Goal: Task Accomplishment & Management: Manage account settings

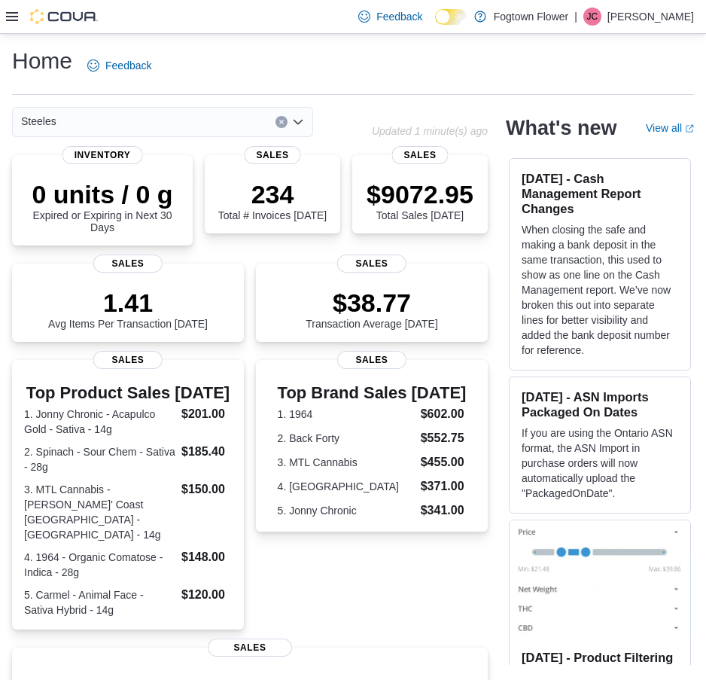
click at [35, 29] on div at bounding box center [52, 16] width 92 height 33
click at [26, 24] on div at bounding box center [52, 16] width 92 height 15
click at [17, 24] on div at bounding box center [52, 16] width 92 height 15
click at [10, 23] on div at bounding box center [52, 16] width 92 height 15
click at [7, 14] on icon at bounding box center [12, 17] width 12 height 12
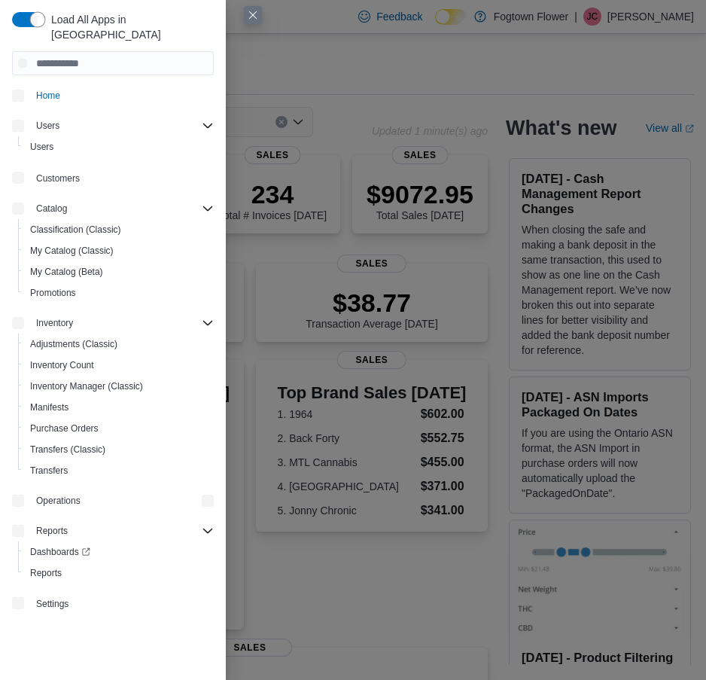
click at [8, 13] on div "Load All Apps in New Hub Home Users Users Customers Catalog Classification (Cla…" at bounding box center [113, 340] width 226 height 680
click at [78, 338] on span "Adjustments (Classic)" at bounding box center [73, 344] width 87 height 12
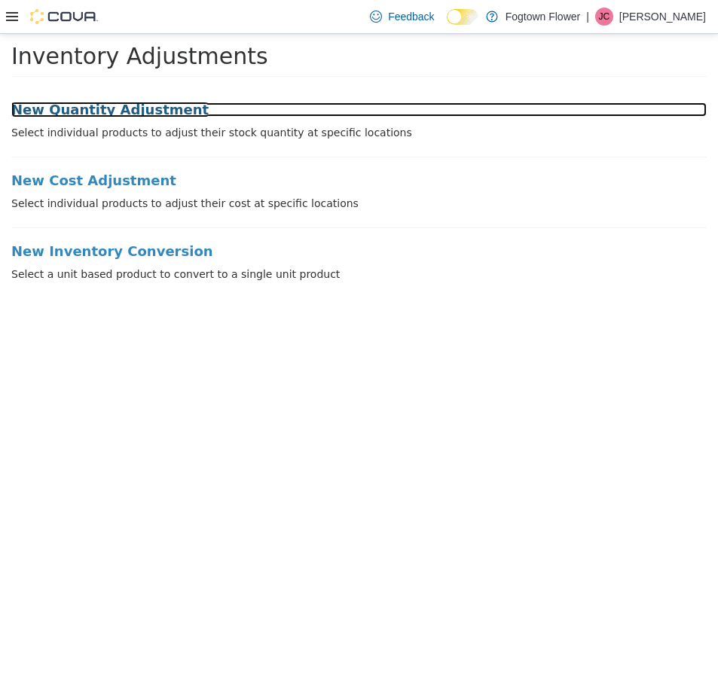
click at [87, 107] on h3 "New Quantity Adjustment" at bounding box center [358, 109] width 695 height 15
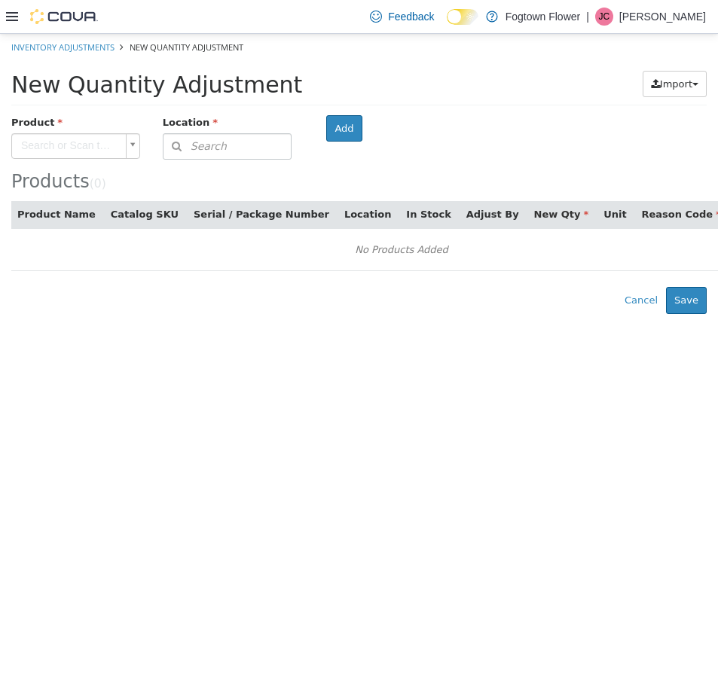
click at [46, 137] on body "× Inventory Adjustments New Quantity Adjustment New Quantity Adjustment Import …" at bounding box center [359, 174] width 718 height 280
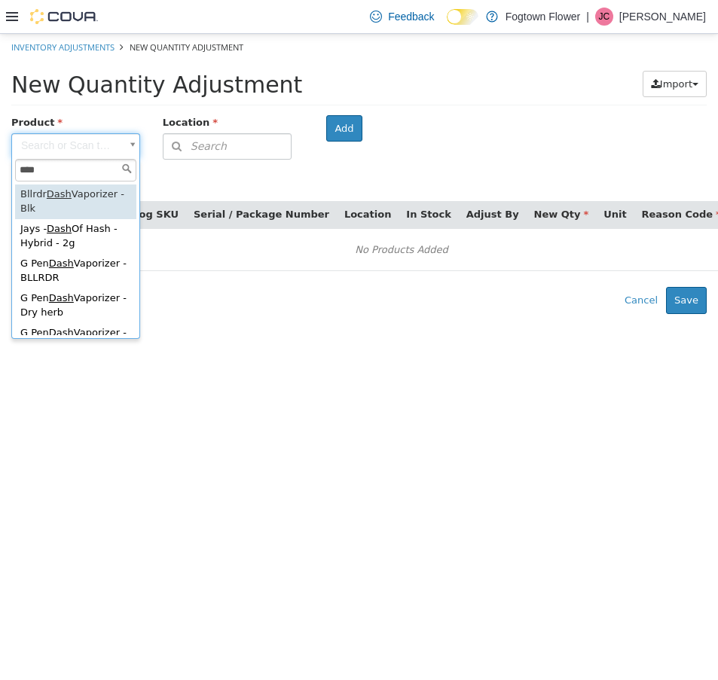
type input "****"
type input "**********"
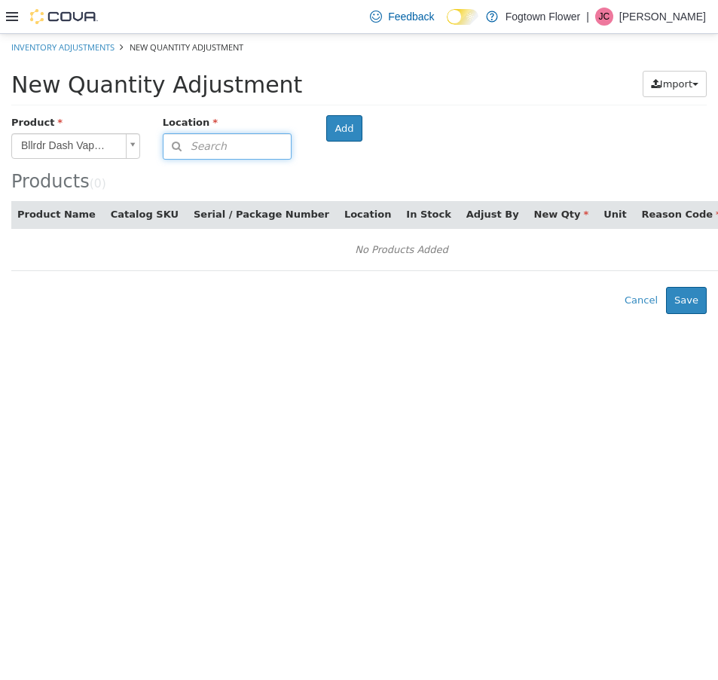
click at [199, 141] on span "Search" at bounding box center [194, 147] width 63 height 16
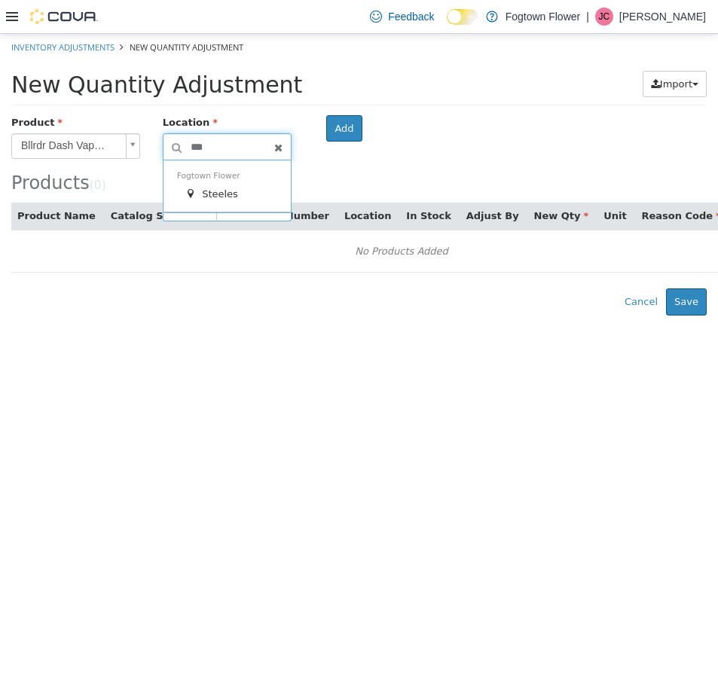
type input "***"
click at [216, 190] on span "Steeles" at bounding box center [220, 193] width 36 height 11
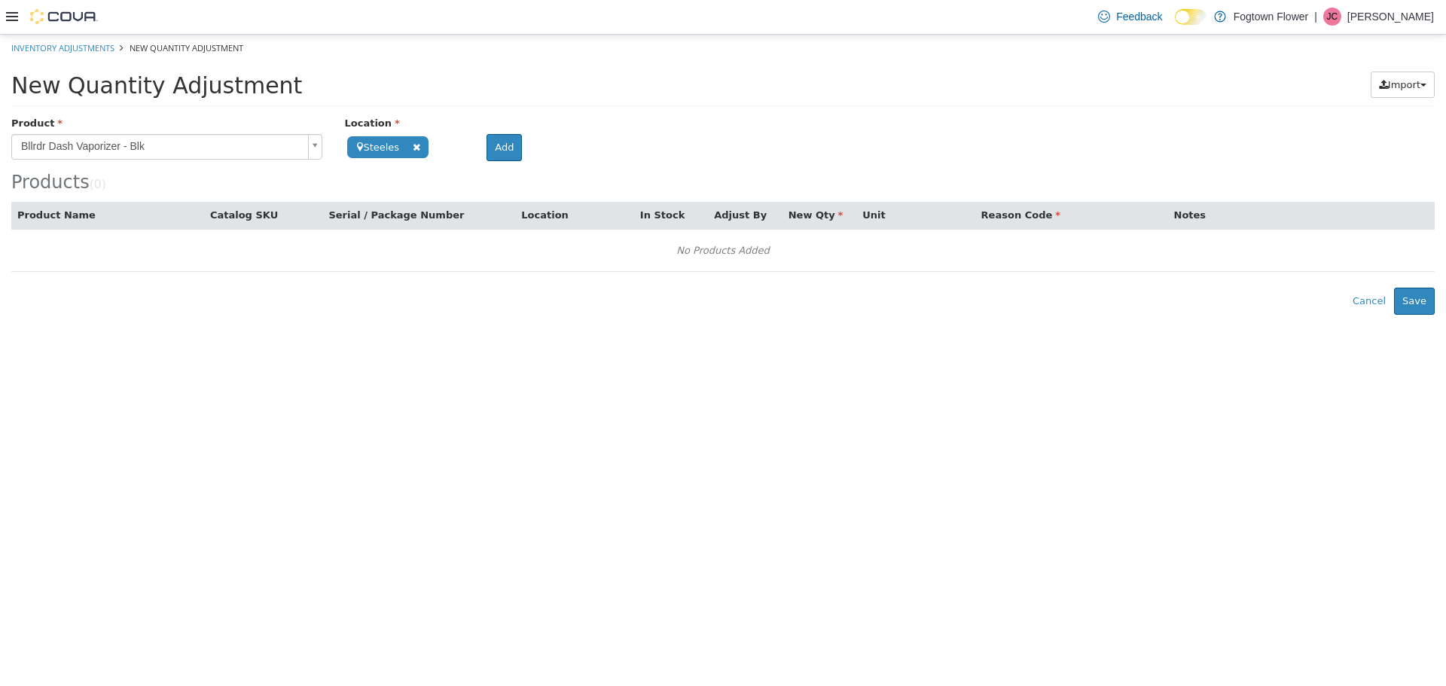
click at [487, 162] on div "Products ( 0 )" at bounding box center [722, 153] width 1423 height 77
click at [490, 142] on button "Add" at bounding box center [504, 146] width 35 height 27
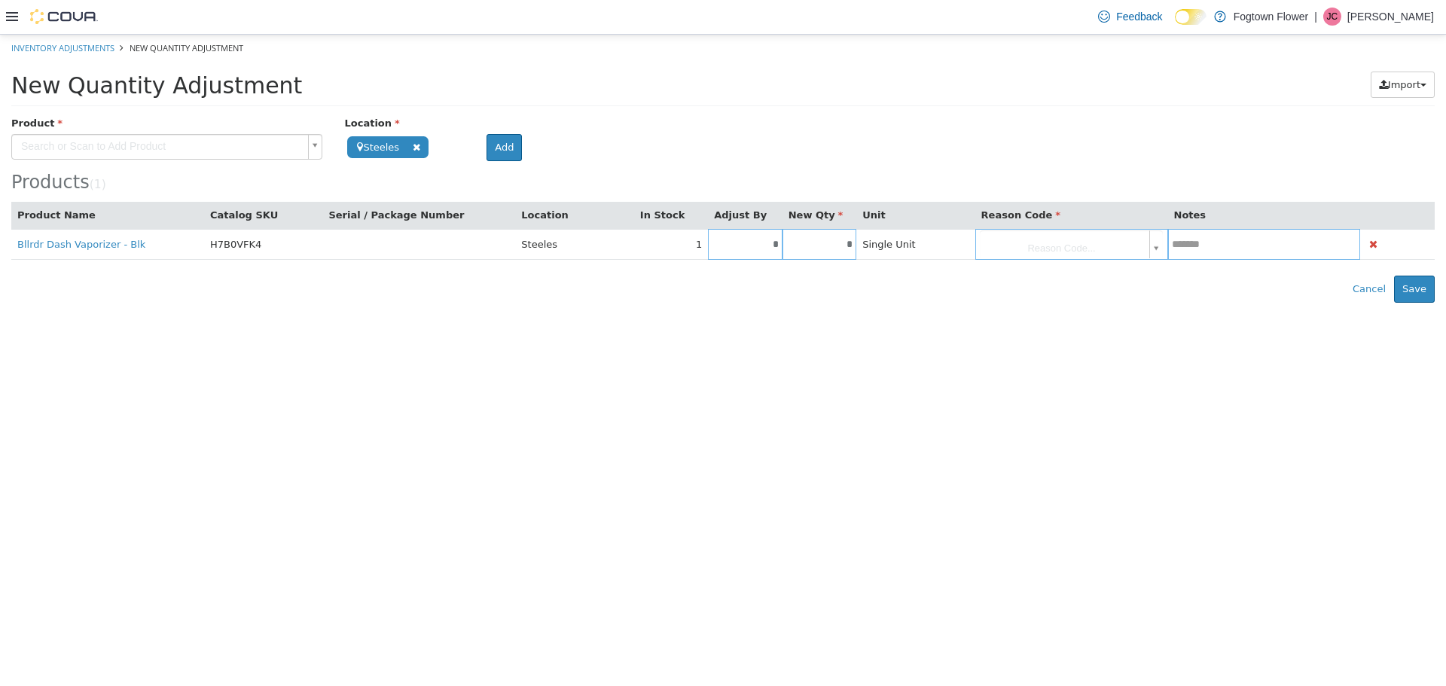
click at [717, 252] on body "**********" at bounding box center [723, 168] width 1446 height 268
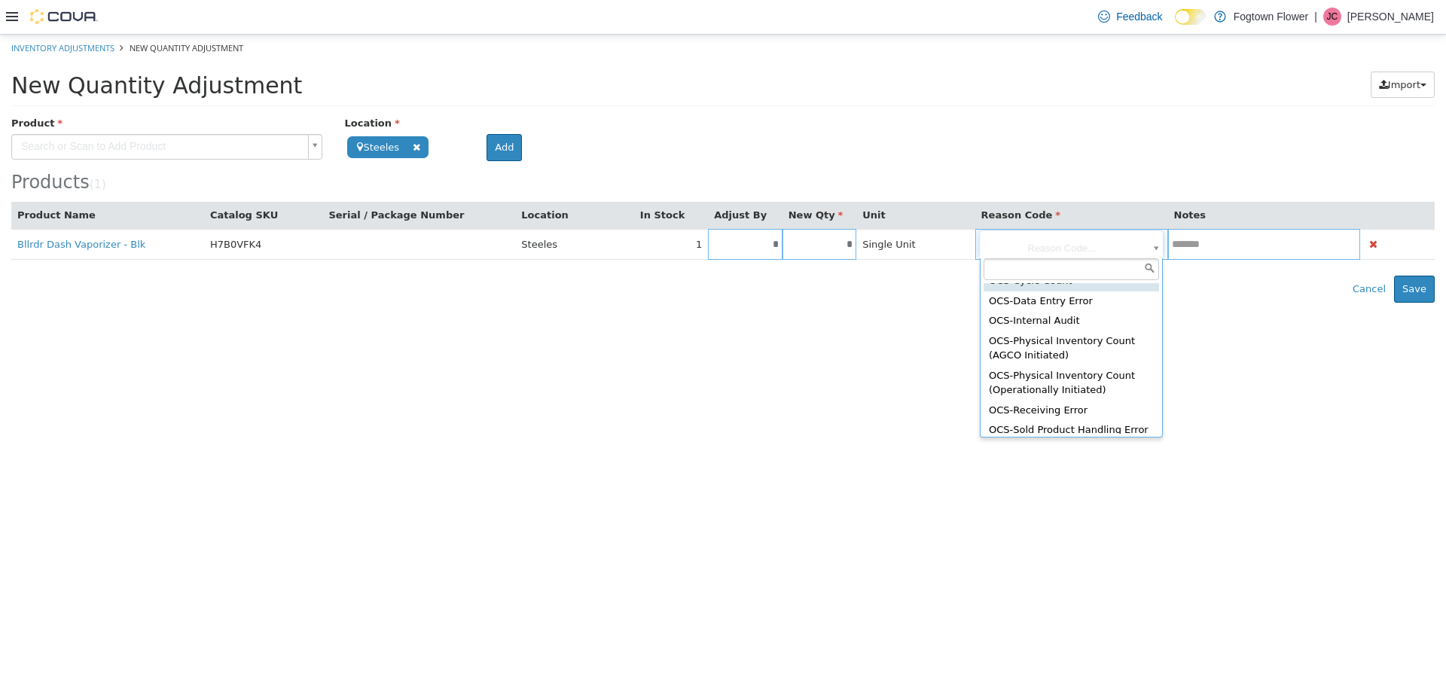
scroll to position [238, 0]
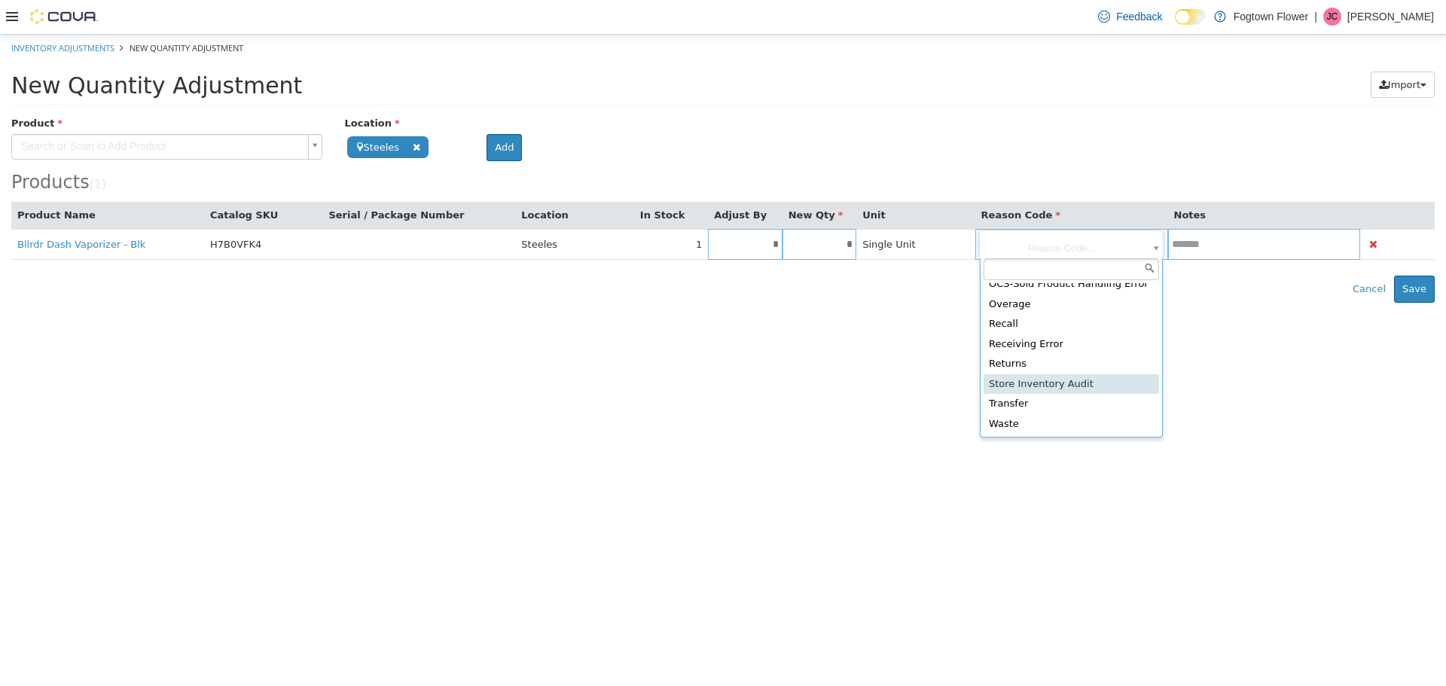
type input "**********"
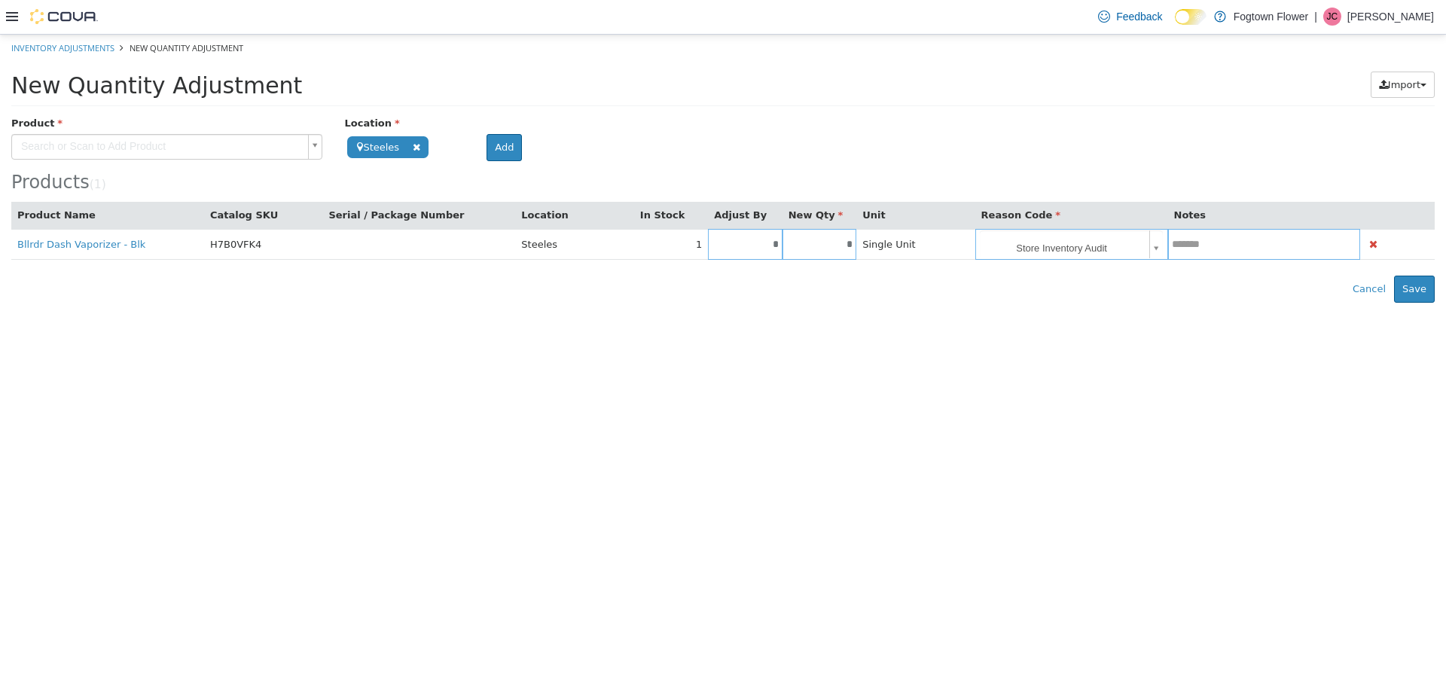
drag, startPoint x: 999, startPoint y: 368, endPoint x: 976, endPoint y: 331, distance: 43.0
click at [717, 302] on html "**********" at bounding box center [723, 168] width 1446 height 268
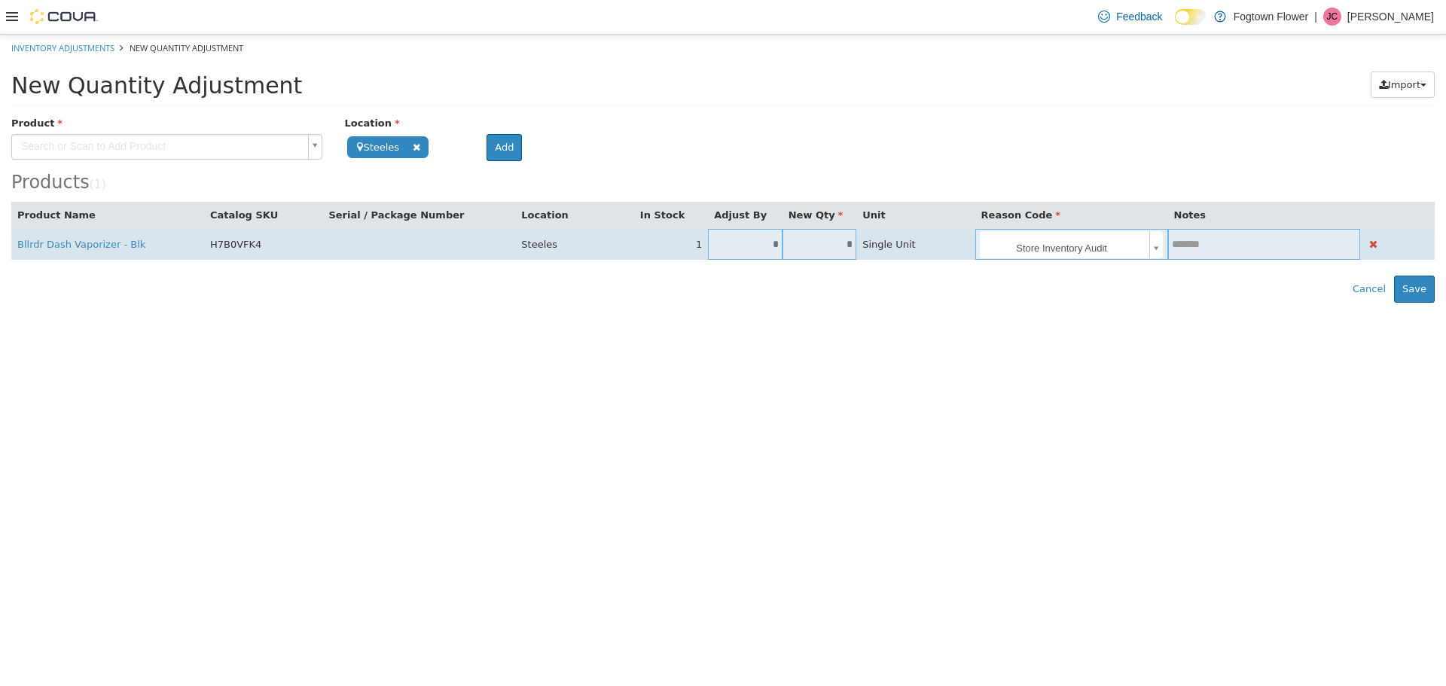
click at [717, 248] on input "*" at bounding box center [820, 243] width 74 height 11
type input "*"
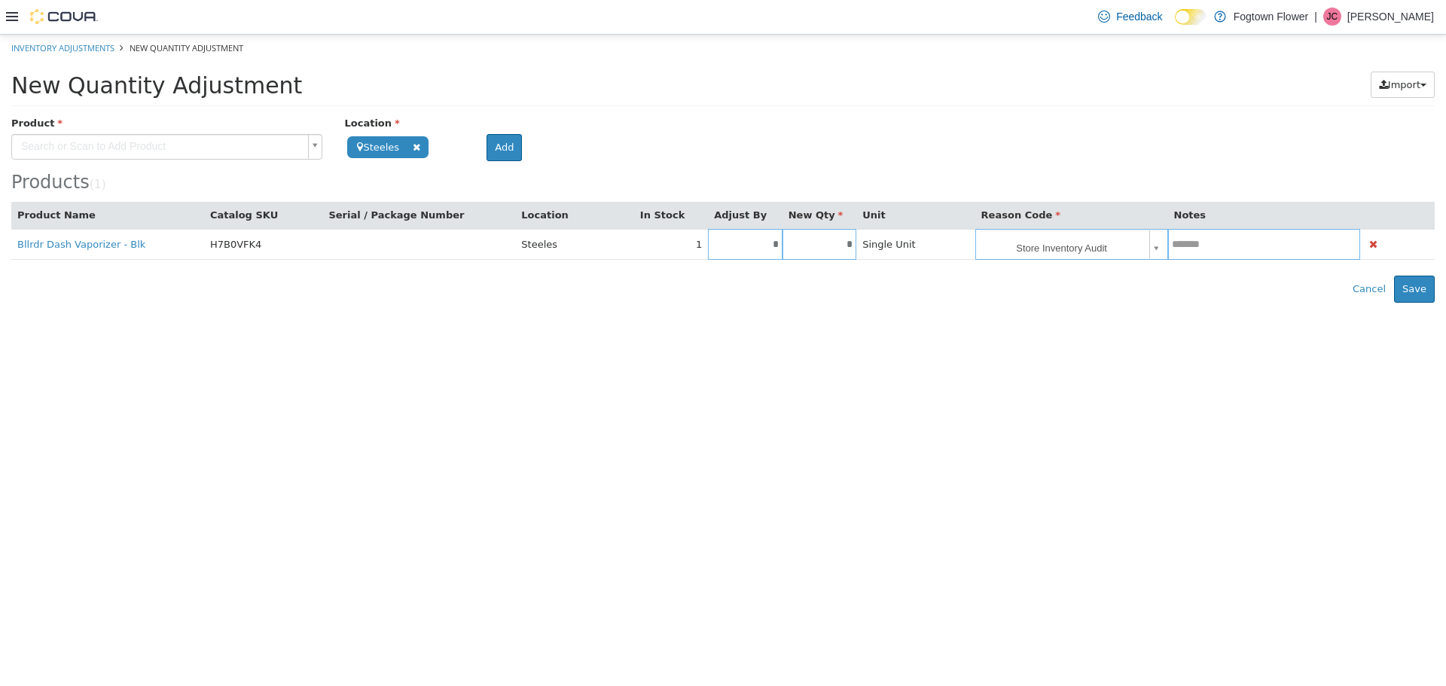
type input "*"
type input "**"
click at [717, 173] on div "Products ( 1 )" at bounding box center [722, 182] width 1423 height 20
click at [717, 292] on button "Save" at bounding box center [1414, 288] width 41 height 27
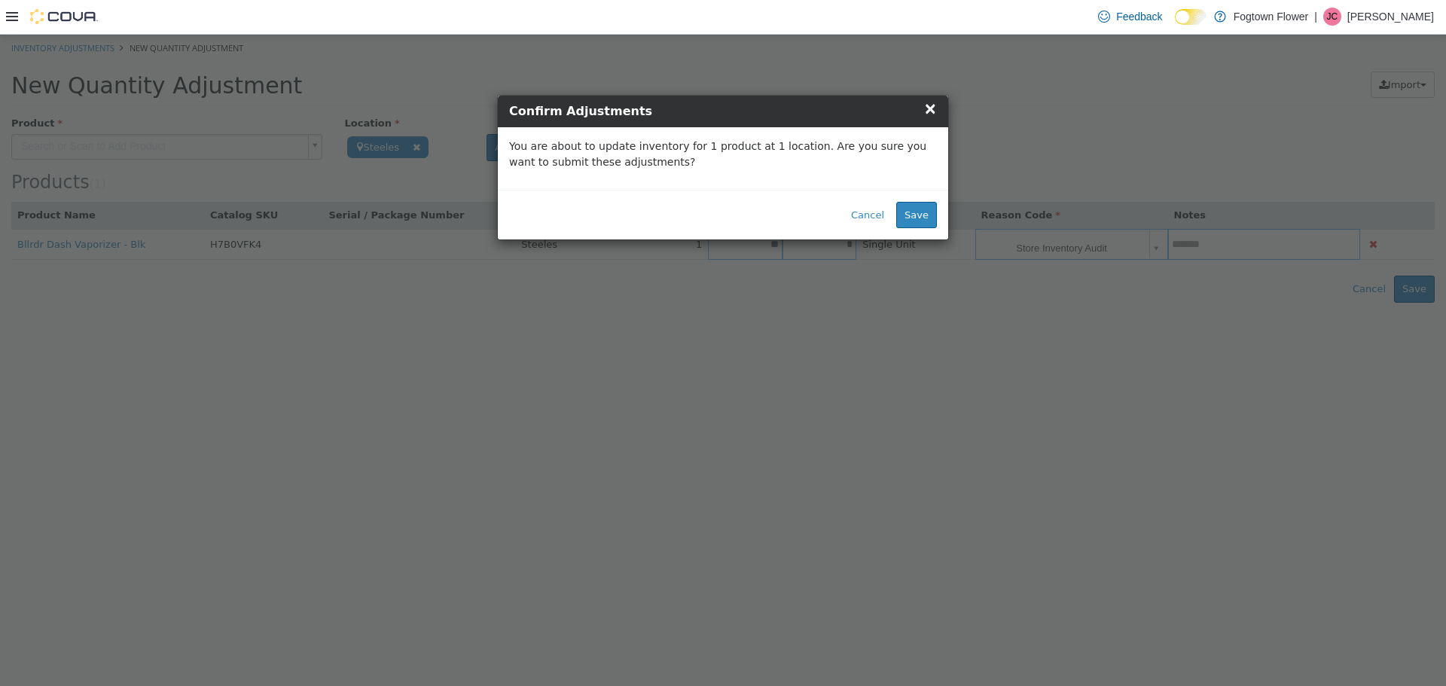
click at [717, 105] on h4 "Confirm Adjustments" at bounding box center [723, 111] width 428 height 18
click at [717, 113] on span "×" at bounding box center [930, 108] width 14 height 18
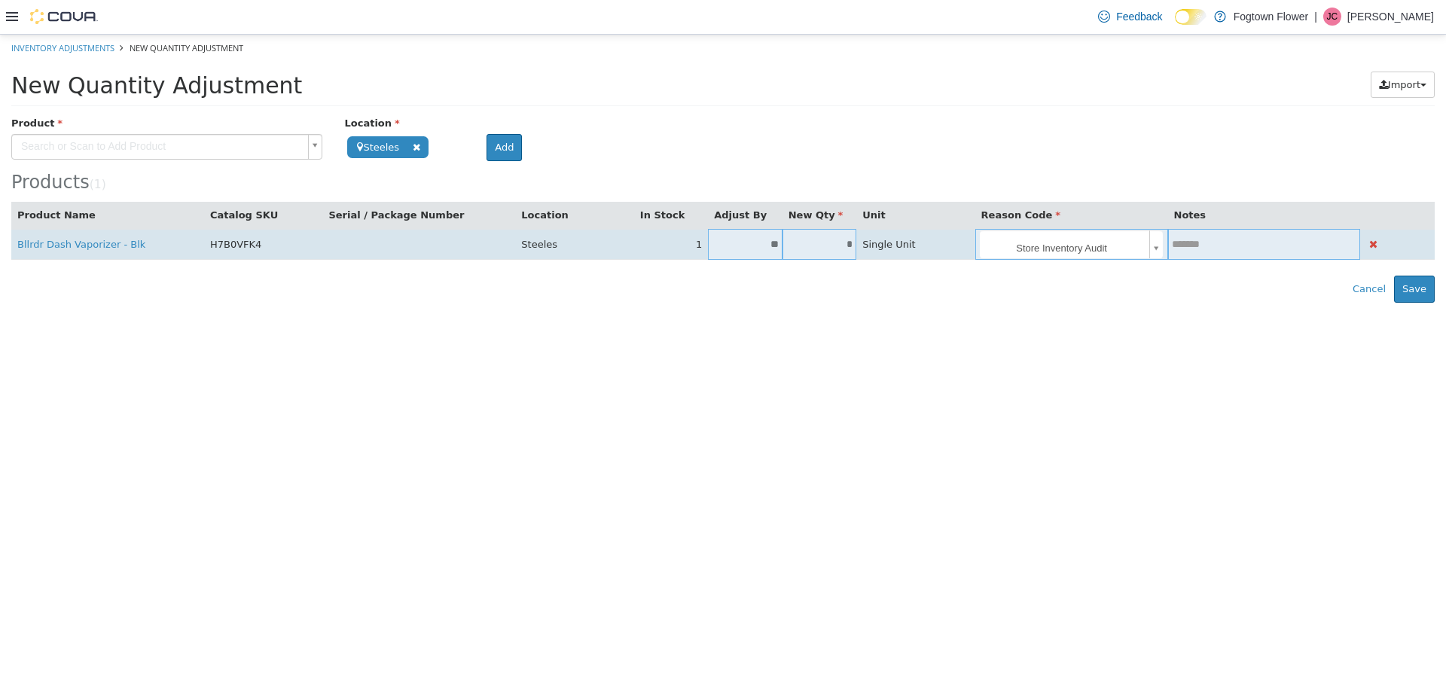
click at [717, 245] on input "text" at bounding box center [1264, 243] width 193 height 11
type input "*"
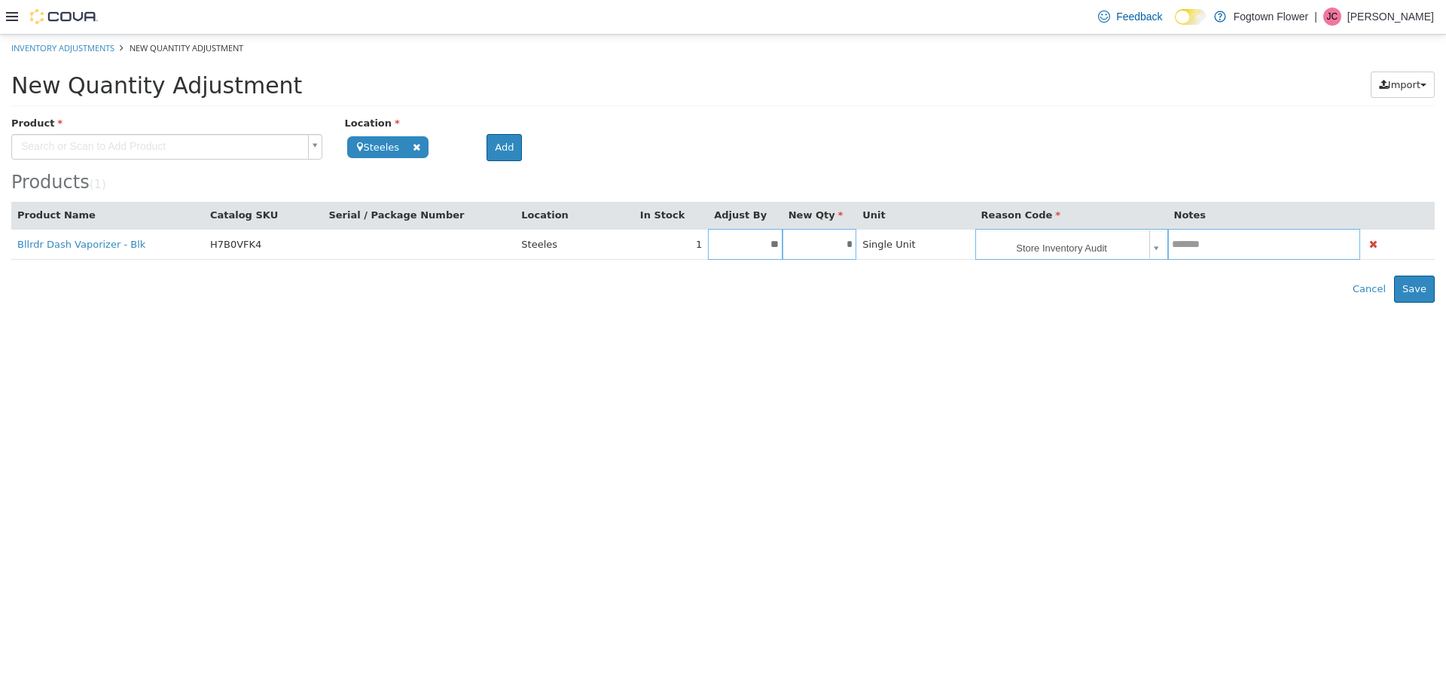
click at [717, 302] on html "**********" at bounding box center [723, 168] width 1446 height 268
click at [717, 291] on button "Save" at bounding box center [1414, 288] width 41 height 27
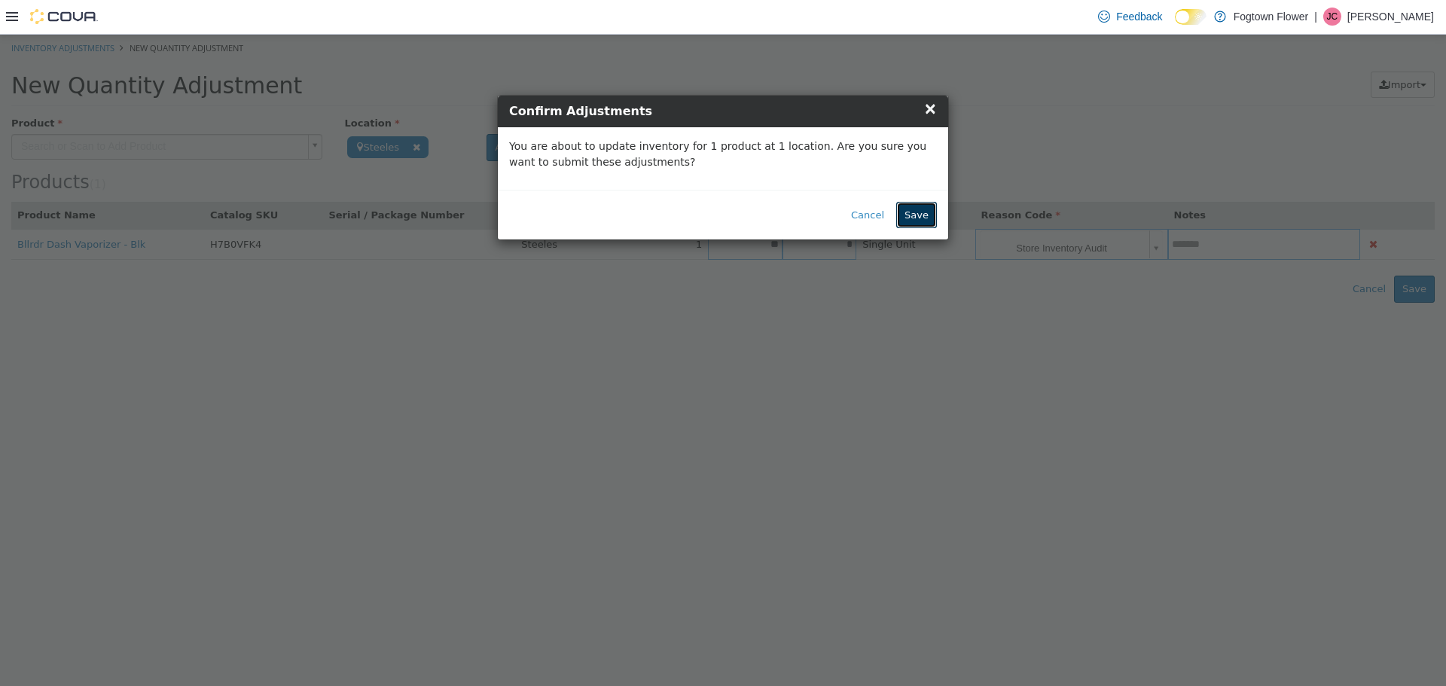
click at [717, 217] on button "Save" at bounding box center [916, 214] width 41 height 27
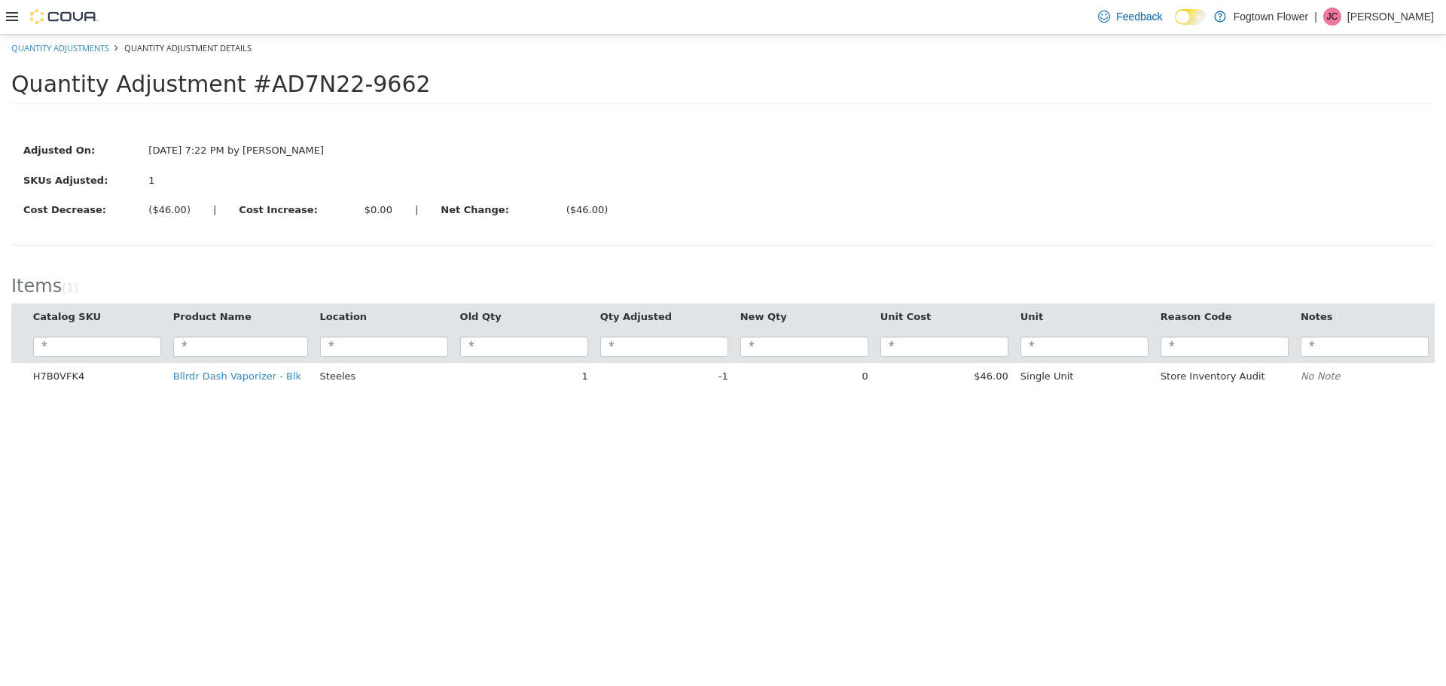
click at [65, 37] on ol "Quantity Adjustments Quantity Adjustment Details" at bounding box center [723, 47] width 1446 height 27
click at [67, 45] on link "Quantity Adjustments" at bounding box center [60, 46] width 98 height 11
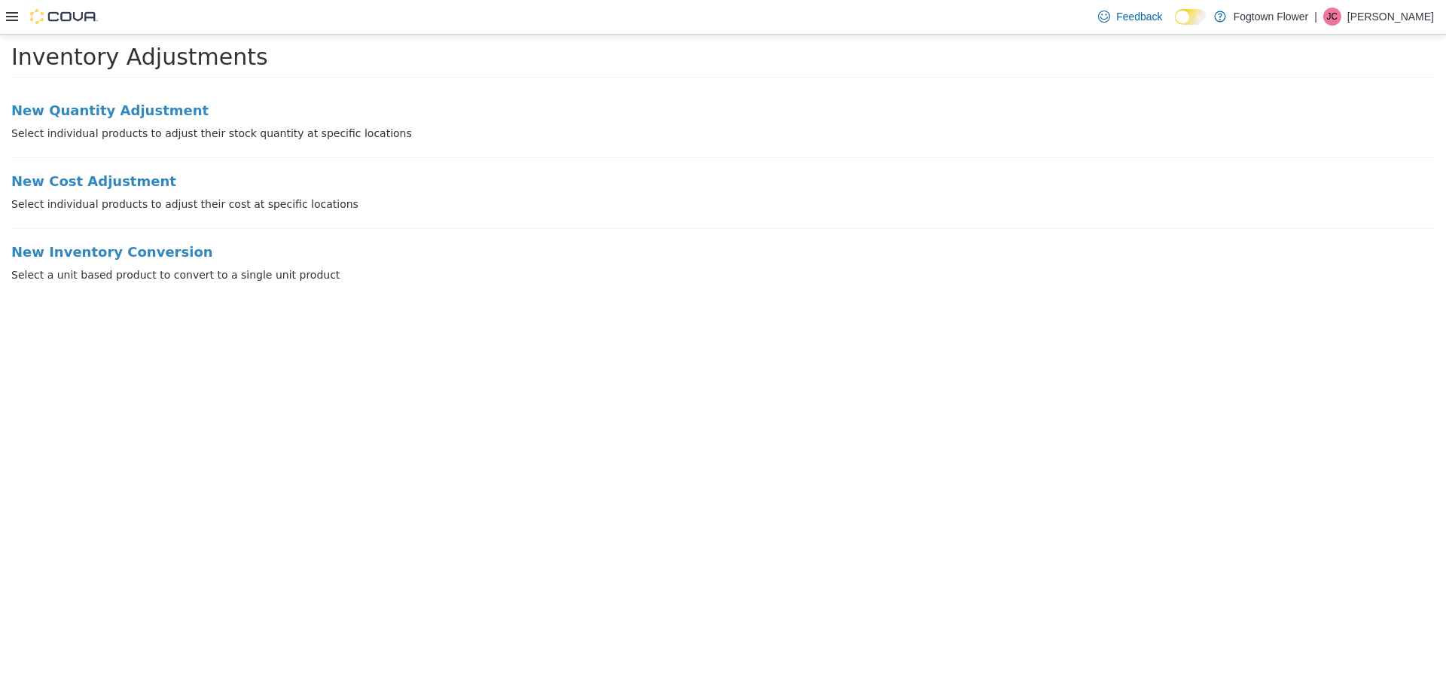
click at [4, 14] on div "Feedback Dark Mode Fogtown Flower | [PERSON_NAME]" at bounding box center [723, 17] width 1446 height 35
click at [14, 20] on icon at bounding box center [12, 16] width 12 height 9
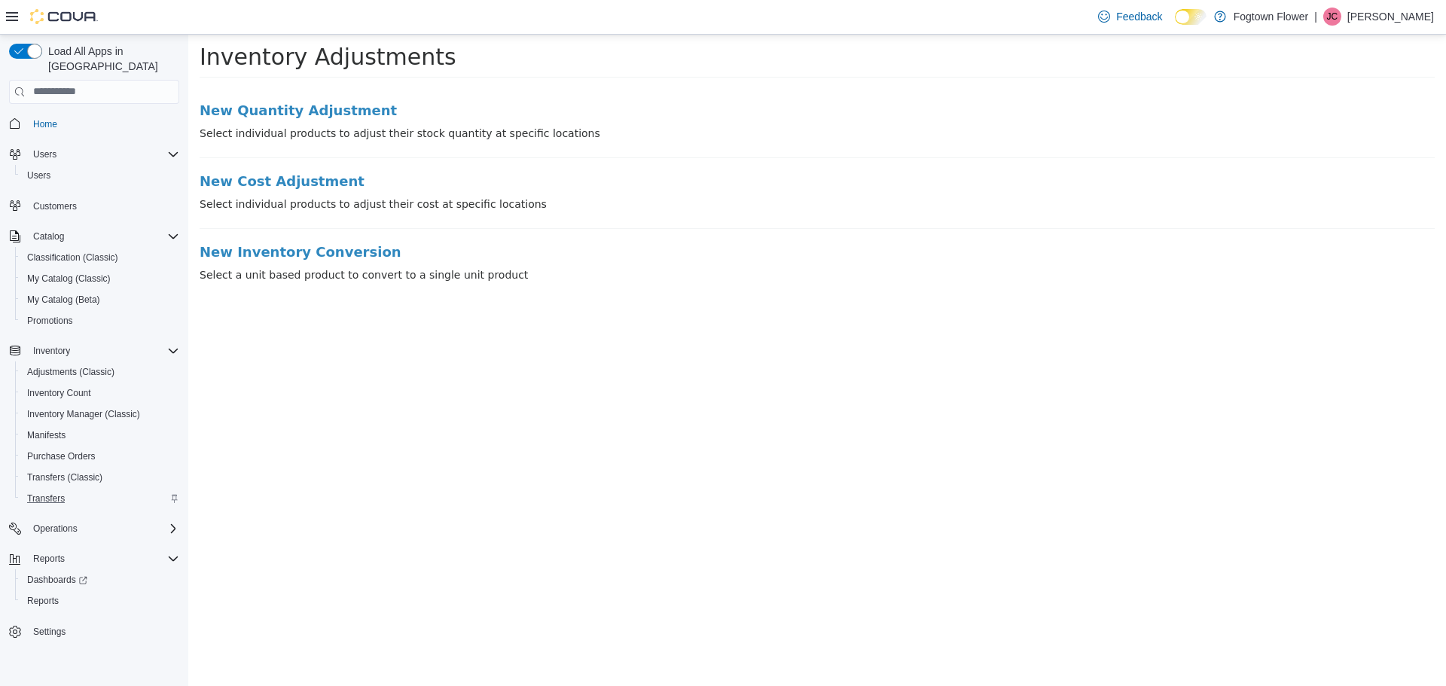
click at [79, 490] on div "Transfers" at bounding box center [100, 499] width 158 height 18
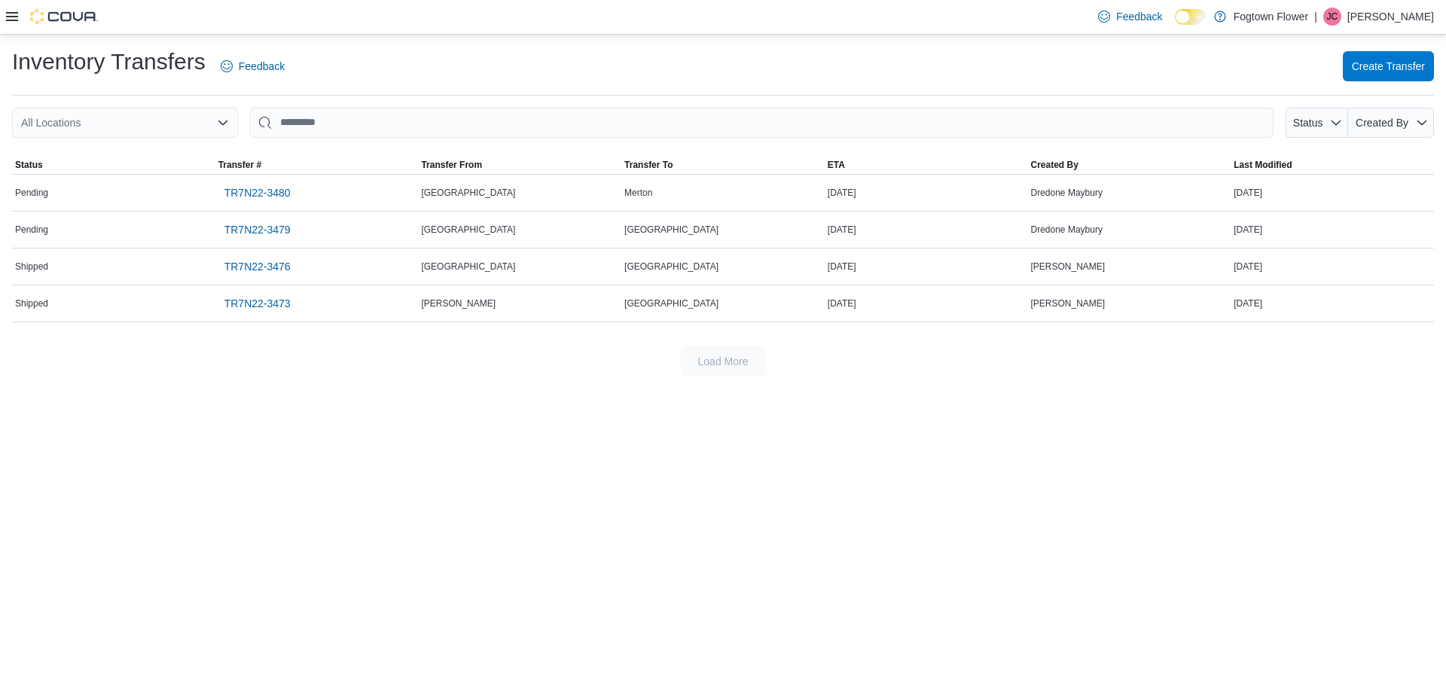
click at [0, 17] on div "Feedback Dark Mode Fogtown Flower | [PERSON_NAME]" at bounding box center [723, 17] width 1446 height 35
click at [8, 19] on icon at bounding box center [12, 17] width 12 height 12
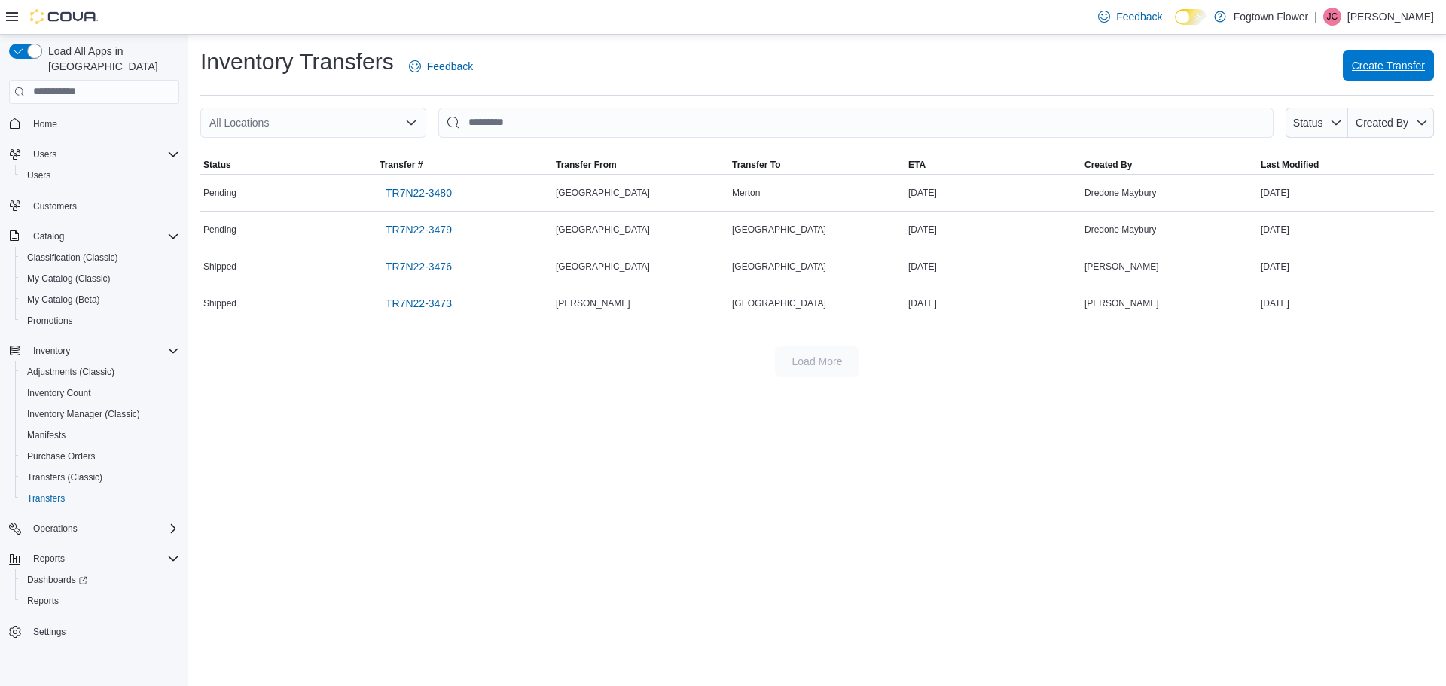
click at [717, 67] on span "Create Transfer" at bounding box center [1388, 65] width 73 height 15
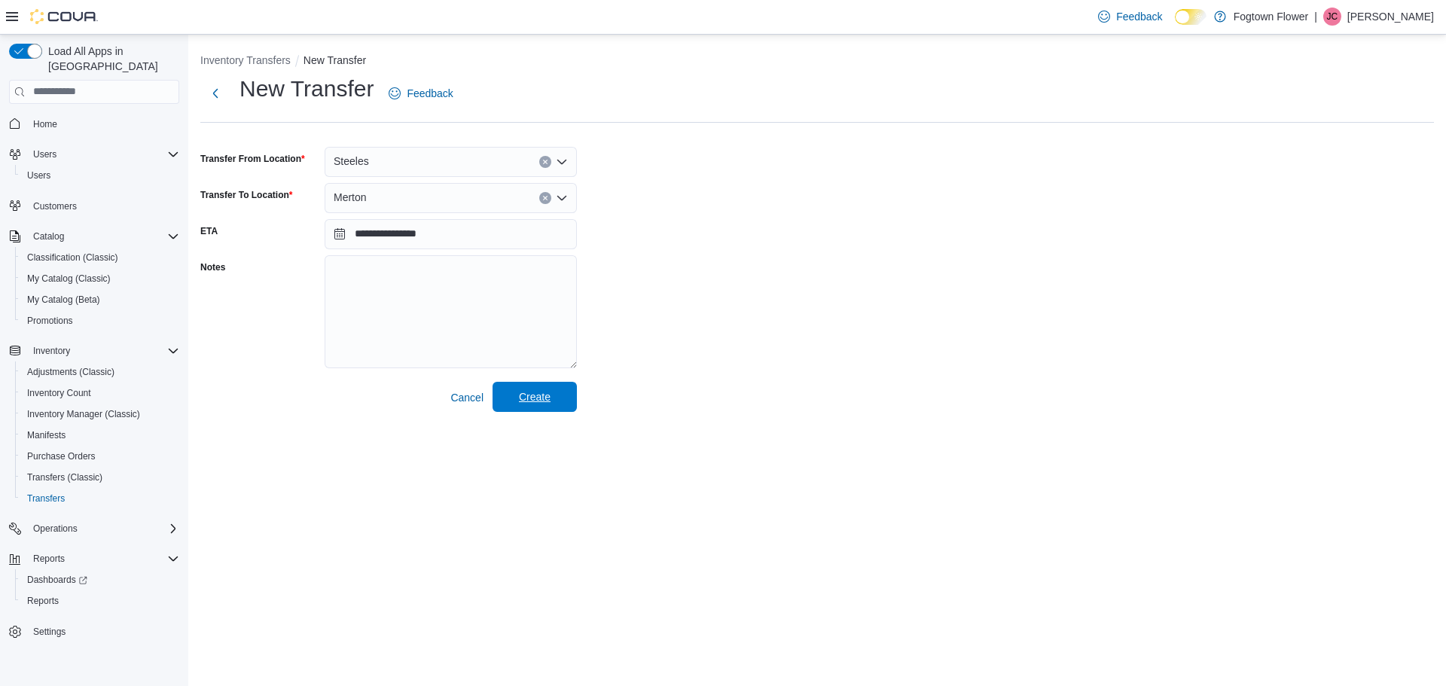
click at [554, 402] on span "Create" at bounding box center [535, 397] width 66 height 30
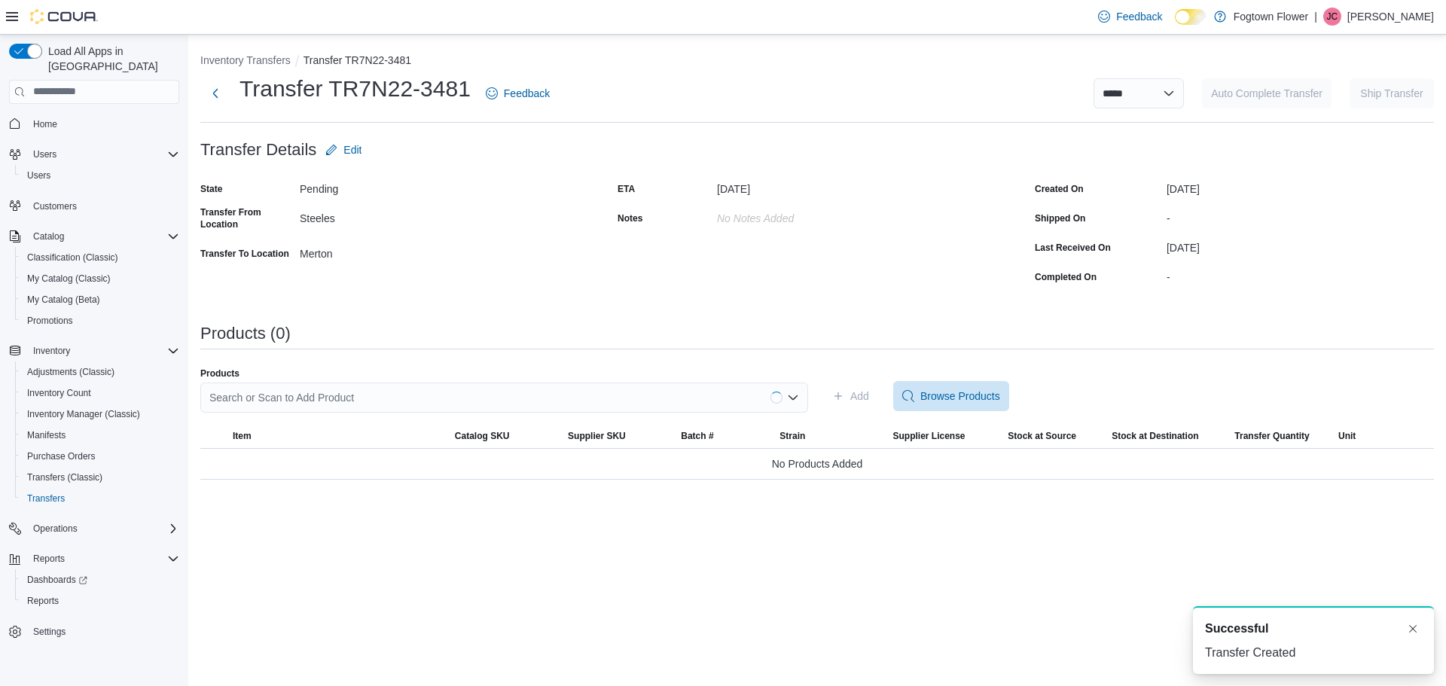
click at [427, 395] on div "Search or Scan to Add Product" at bounding box center [504, 398] width 608 height 30
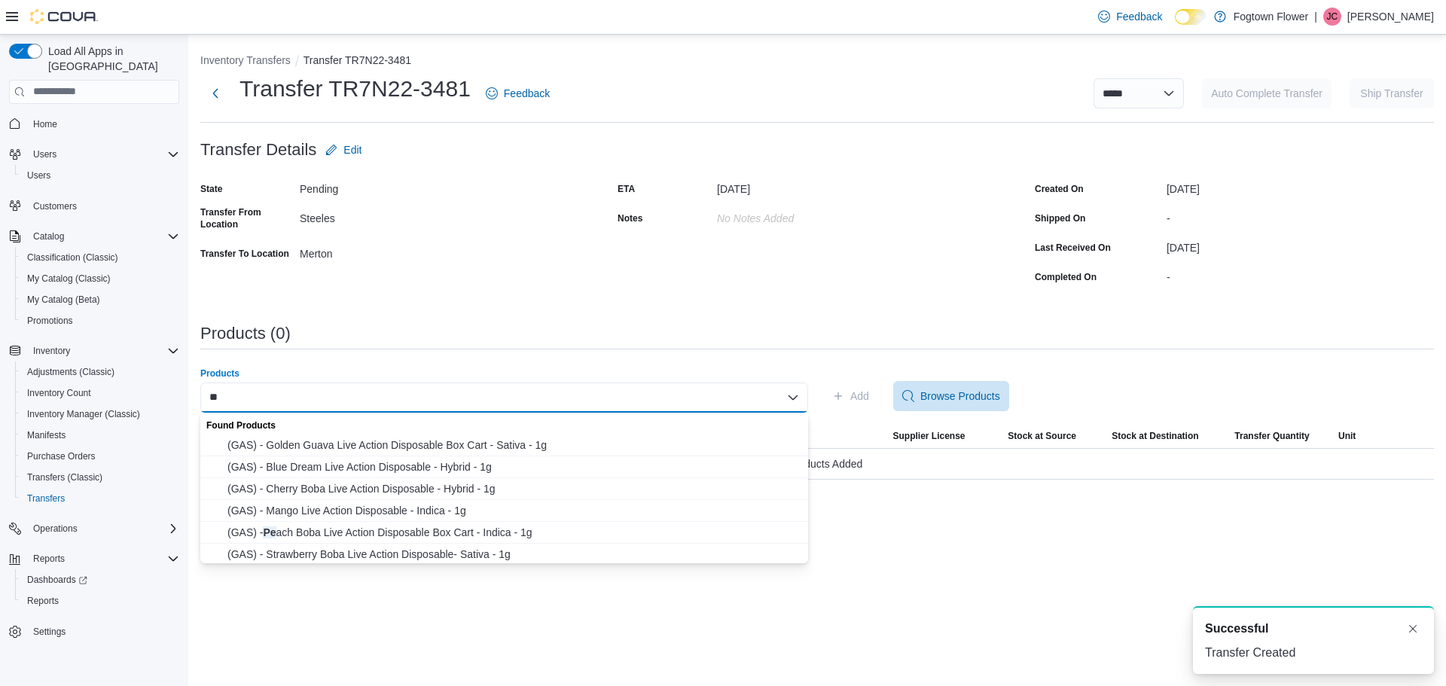
type input "*"
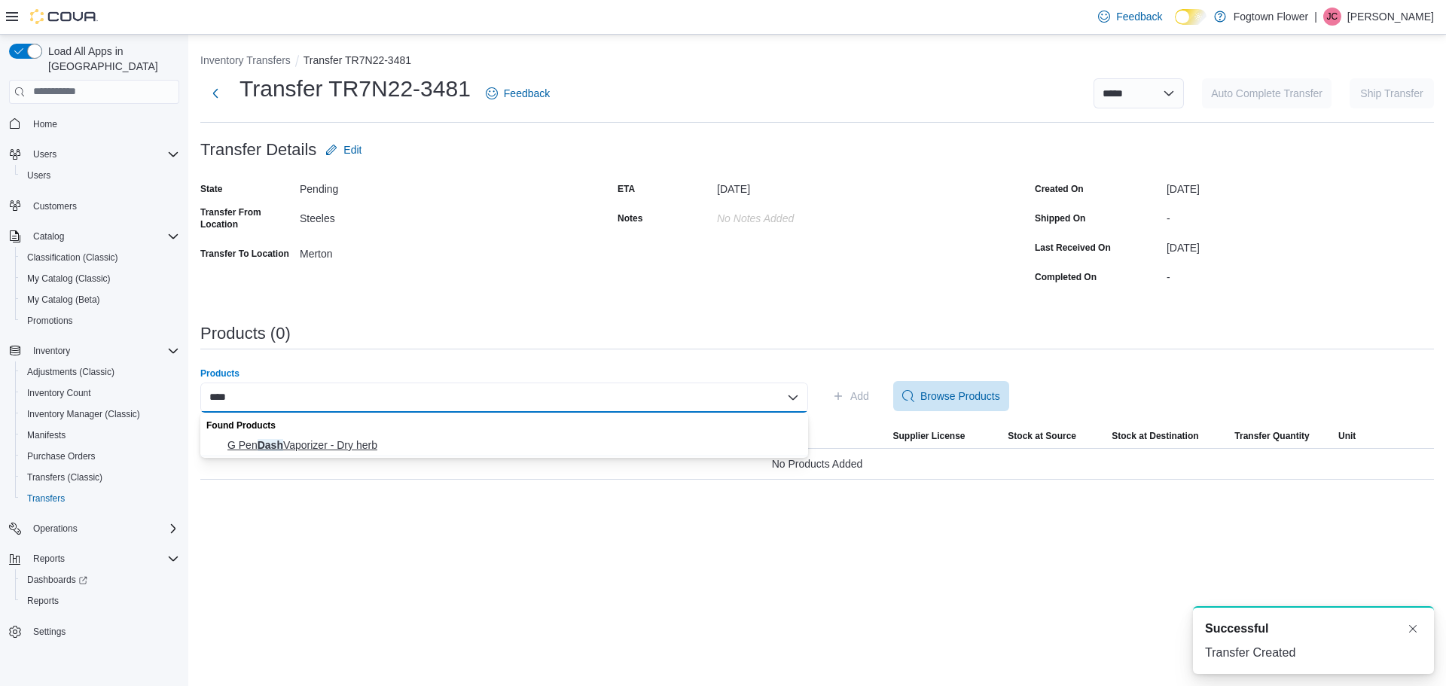
type input "****"
click at [432, 450] on span "G Pen Dash Vaporizer - Dry herb" at bounding box center [513, 445] width 572 height 15
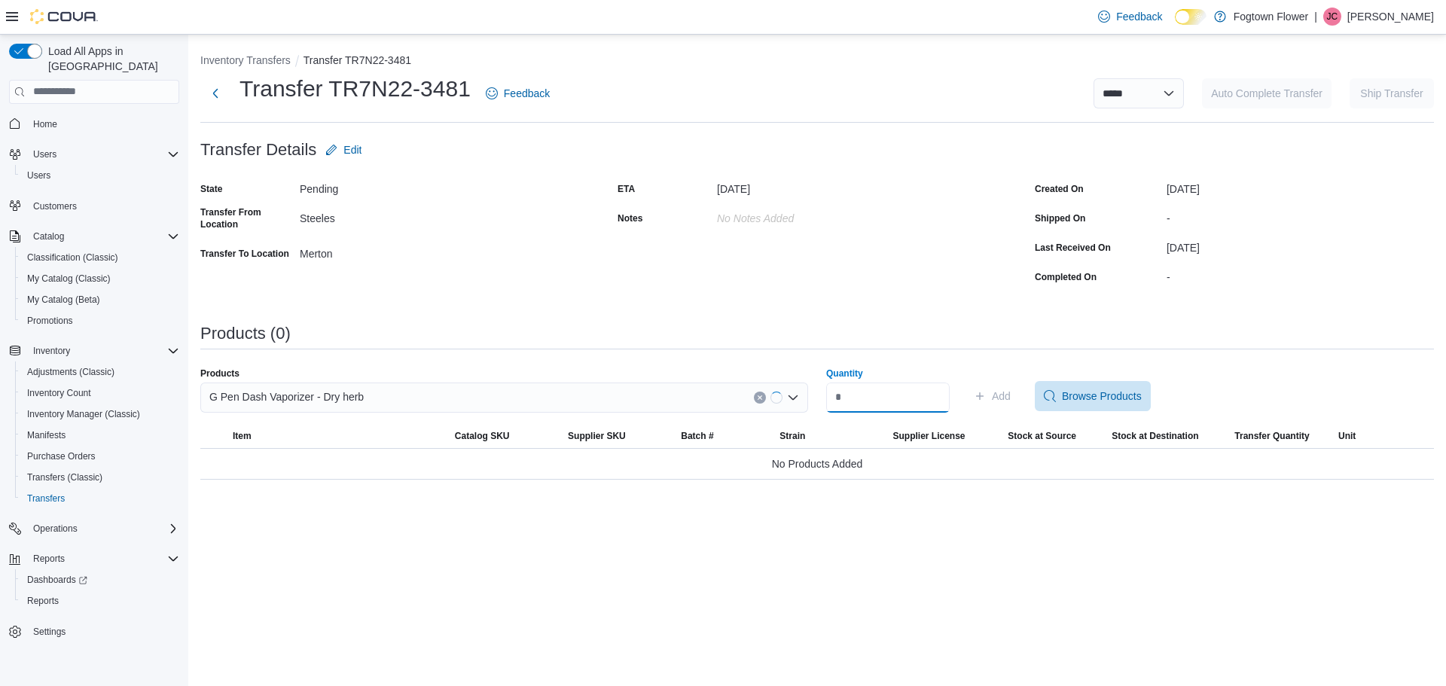
click at [717, 397] on input "Quantity" at bounding box center [888, 398] width 124 height 30
type input "*"
click at [717, 397] on span "Add" at bounding box center [1001, 396] width 19 height 15
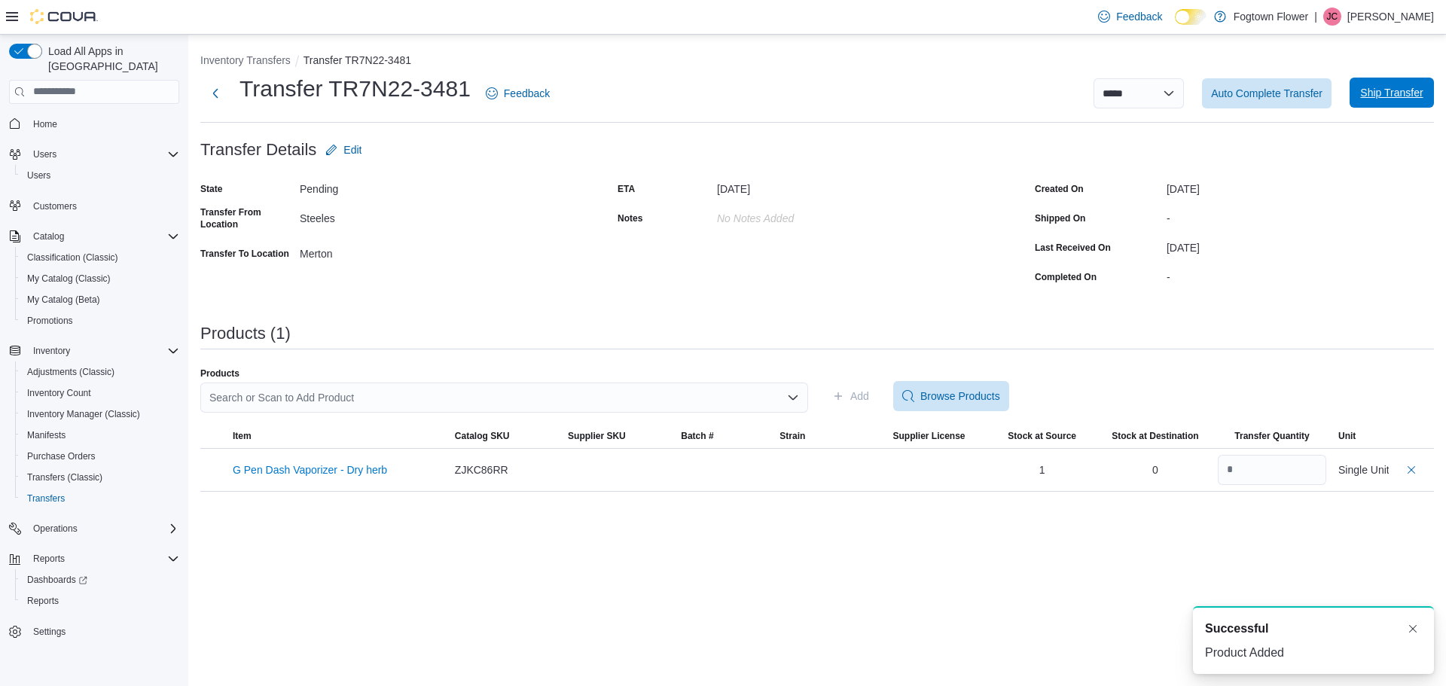
click at [717, 97] on span "Ship Transfer" at bounding box center [1391, 92] width 63 height 15
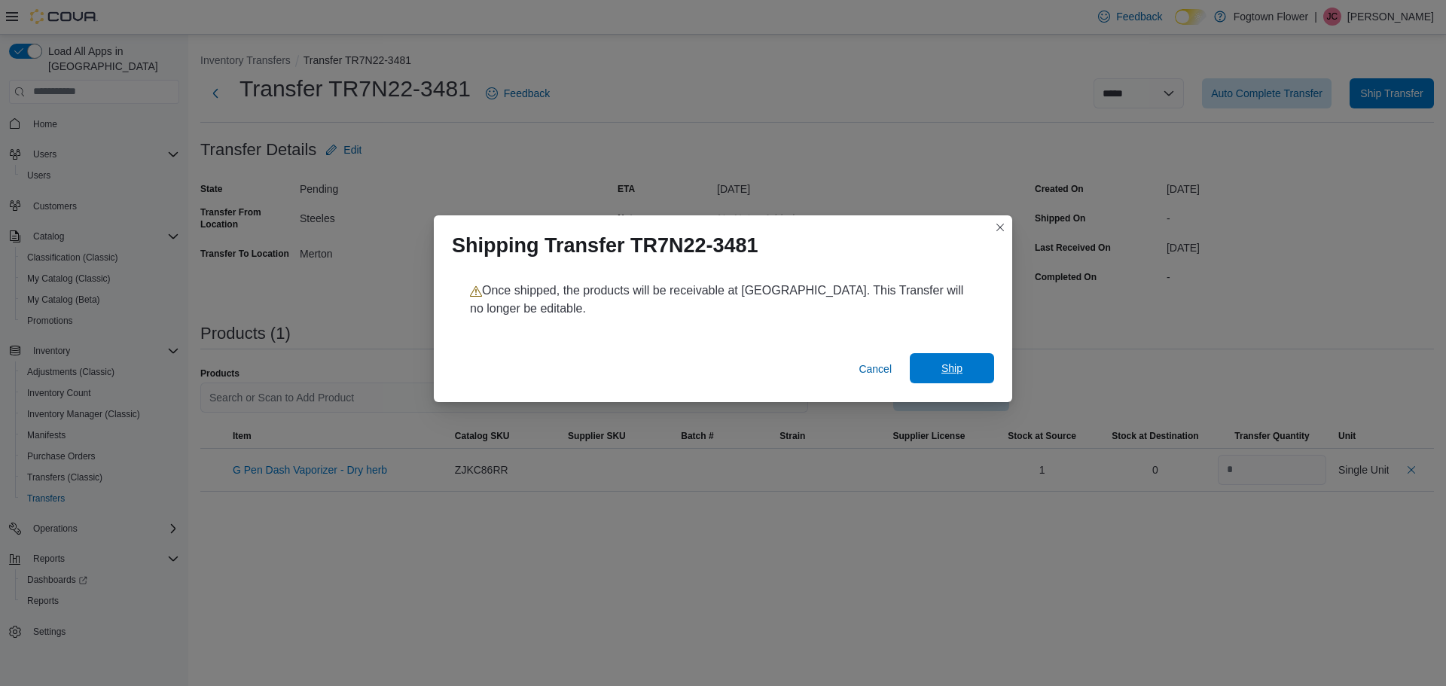
click at [717, 372] on span "Ship" at bounding box center [951, 368] width 21 height 15
